Goal: Transaction & Acquisition: Purchase product/service

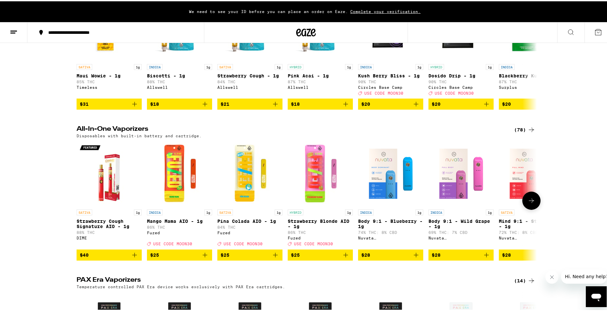
scroll to position [195, 0]
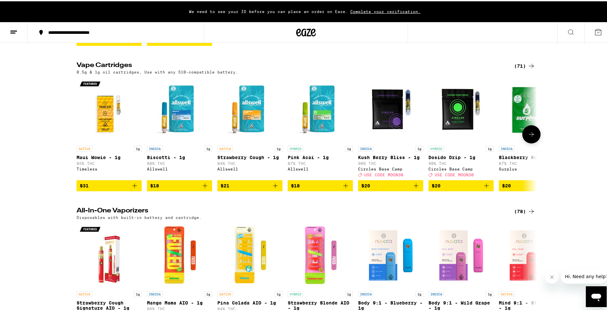
click at [534, 142] on button at bounding box center [531, 133] width 18 height 18
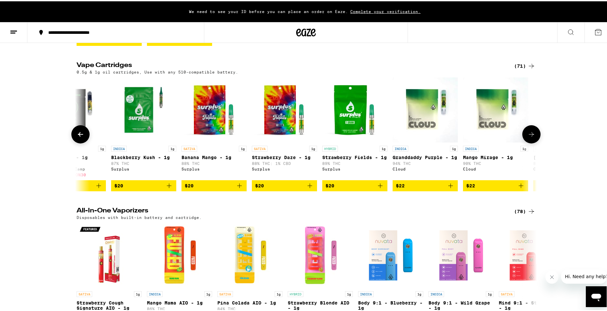
click at [534, 141] on button at bounding box center [531, 133] width 18 height 18
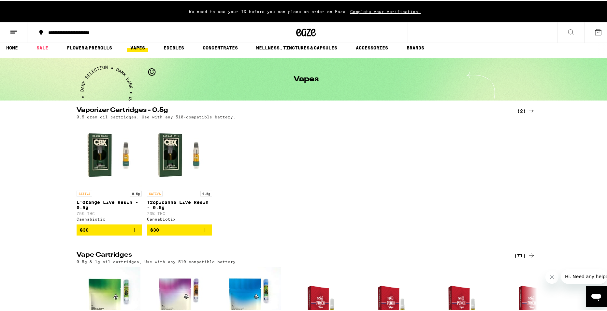
scroll to position [0, 0]
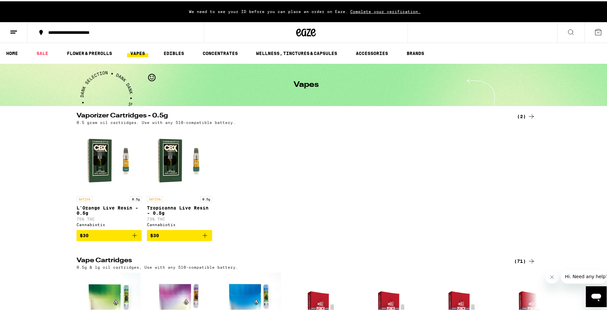
click at [135, 59] on ul "HOME SALE FLOWER & PREROLLS VAPES EDIBLES CONCENTRATES WELLNESS, TINCTURES & CA…" at bounding box center [306, 52] width 612 height 21
click at [134, 52] on link "VAPES" at bounding box center [137, 52] width 21 height 8
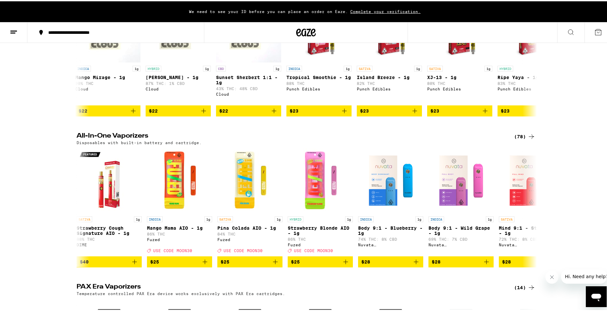
scroll to position [293, 0]
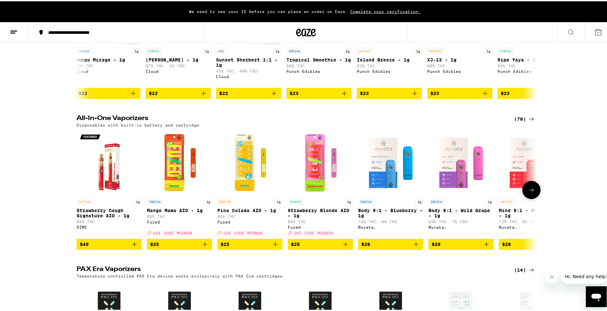
click at [530, 193] on icon at bounding box center [531, 189] width 8 height 8
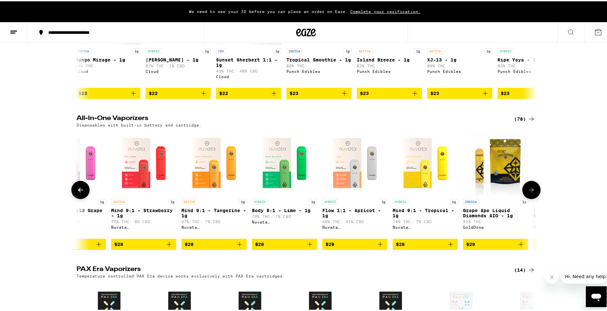
click at [530, 193] on icon at bounding box center [531, 189] width 8 height 8
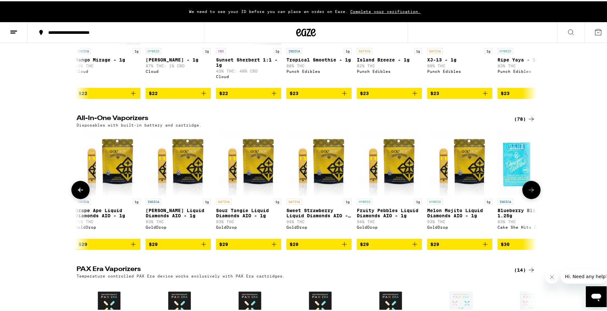
scroll to position [423, 0]
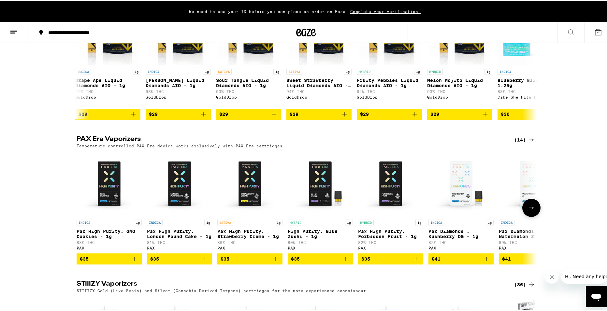
click at [529, 211] on icon at bounding box center [531, 207] width 8 height 8
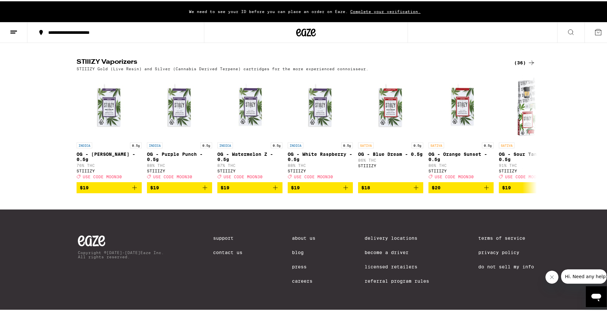
scroll to position [0, 387]
click at [527, 136] on icon at bounding box center [531, 133] width 8 height 8
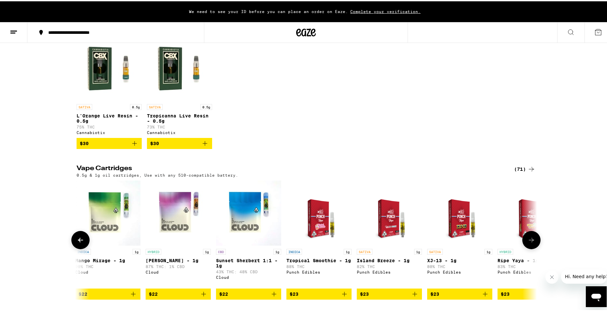
scroll to position [98, 0]
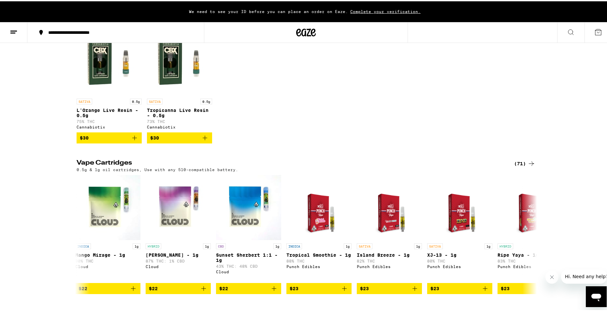
click at [530, 165] on icon at bounding box center [531, 163] width 8 height 8
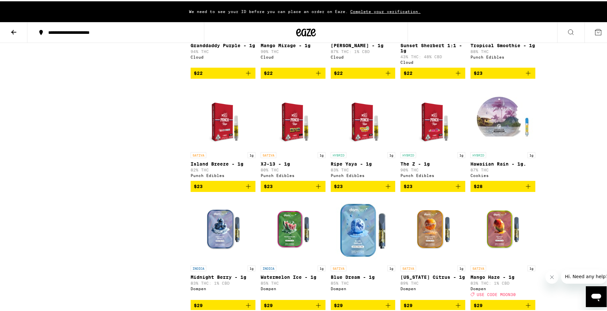
scroll to position [391, 0]
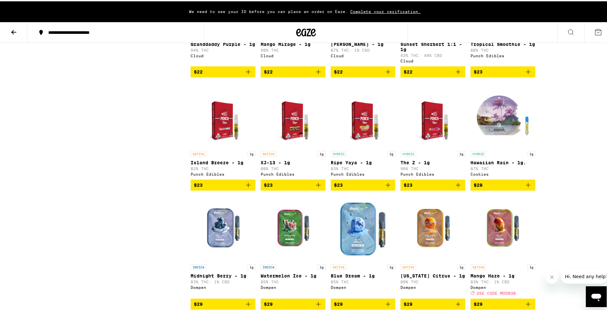
click at [501, 142] on img "Open page for Hawaiian Rain - 1g. from Cookies" at bounding box center [502, 113] width 65 height 65
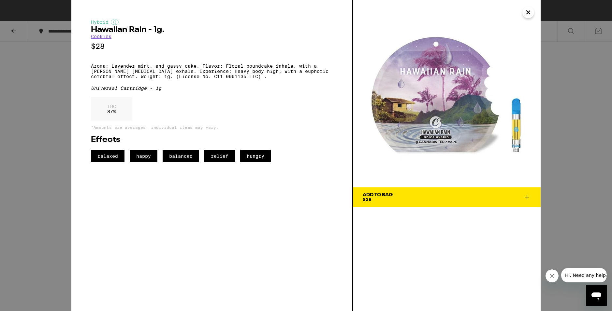
click at [524, 11] on icon "Close" at bounding box center [528, 12] width 8 height 10
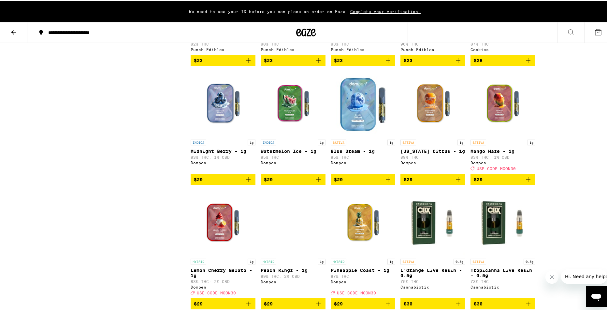
scroll to position [488, 0]
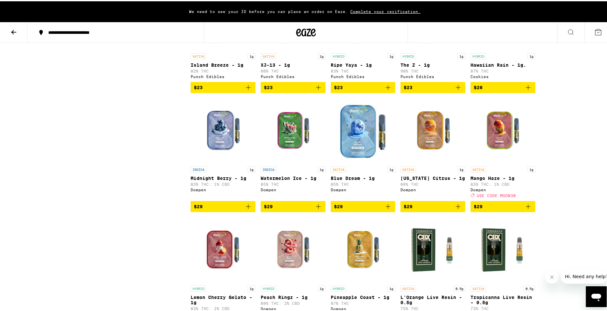
click at [294, 142] on img "Open page for Watermelon Ice - 1g from Dompen" at bounding box center [293, 129] width 65 height 65
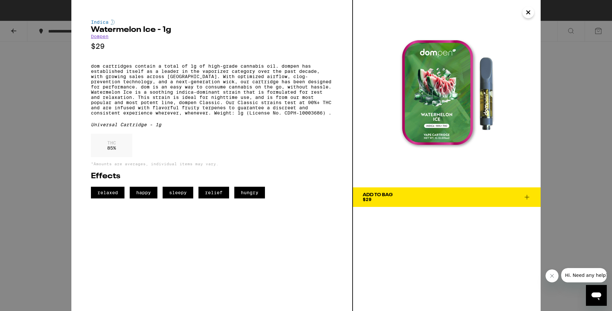
click at [528, 8] on icon "Close" at bounding box center [528, 12] width 8 height 10
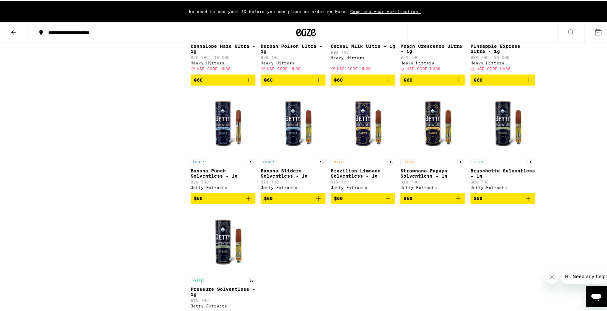
scroll to position [1726, 0]
